Goal: Transaction & Acquisition: Subscribe to service/newsletter

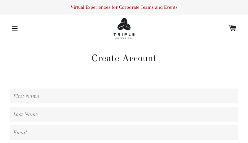
type input "UJXeTvdIPwbWDdEW"
type input "dsWPrFizhqc"
type input "ocazesig610@gmail.com"
